Goal: Transaction & Acquisition: Subscribe to service/newsletter

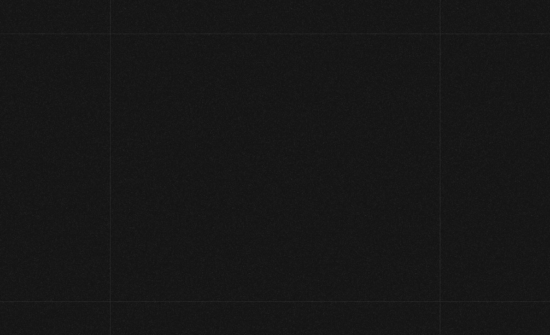
scroll to position [86, 0]
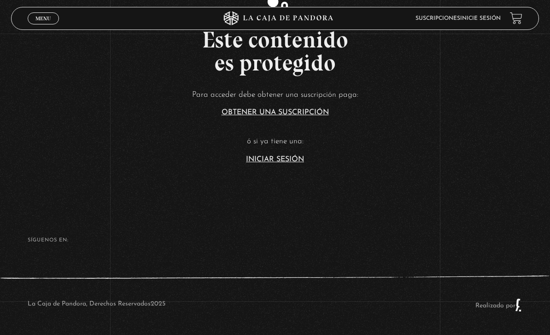
click at [282, 139] on article "Para acceder debe obtener una suscripción paga: Obtener una suscripción ó si ya…" at bounding box center [275, 125] width 550 height 75
click at [292, 156] on link "Iniciar Sesión" at bounding box center [275, 159] width 58 height 7
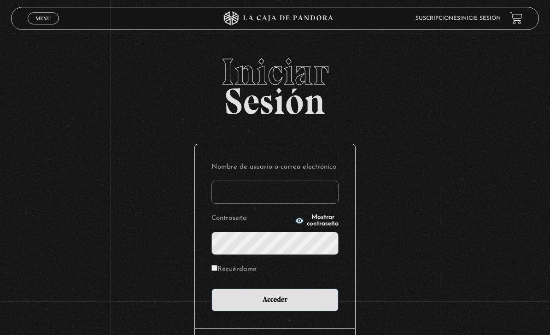
type input "[EMAIL_ADDRESS][DOMAIN_NAME]"
click at [275, 305] on input "Acceder" at bounding box center [274, 299] width 127 height 23
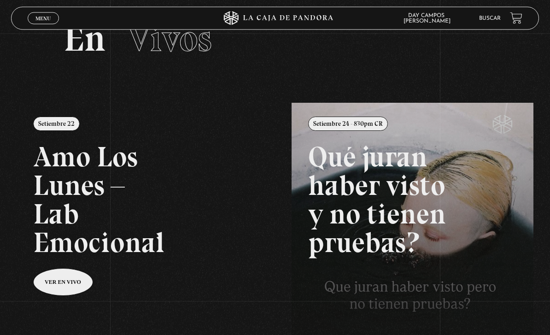
scroll to position [37, 0]
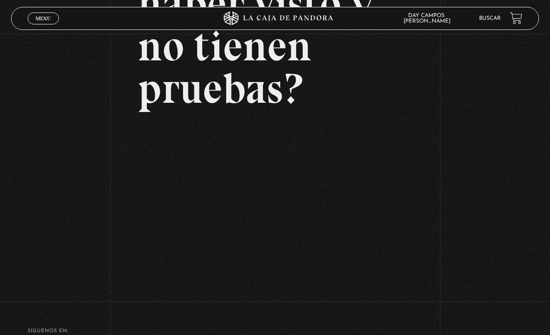
scroll to position [149, 0]
